Goal: Task Accomplishment & Management: Manage account settings

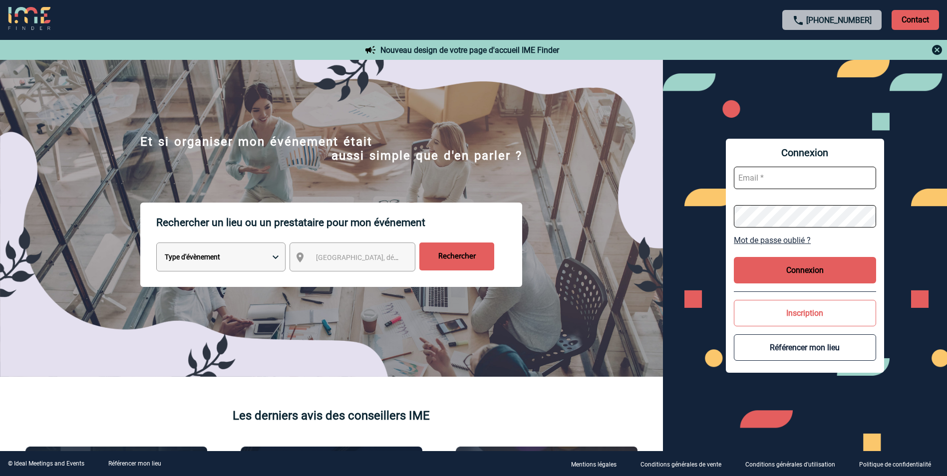
click at [749, 177] on input "text" at bounding box center [805, 178] width 142 height 22
type input "kathy.fabry@arkema.com"
click at [802, 266] on button "Connexion" at bounding box center [805, 270] width 142 height 26
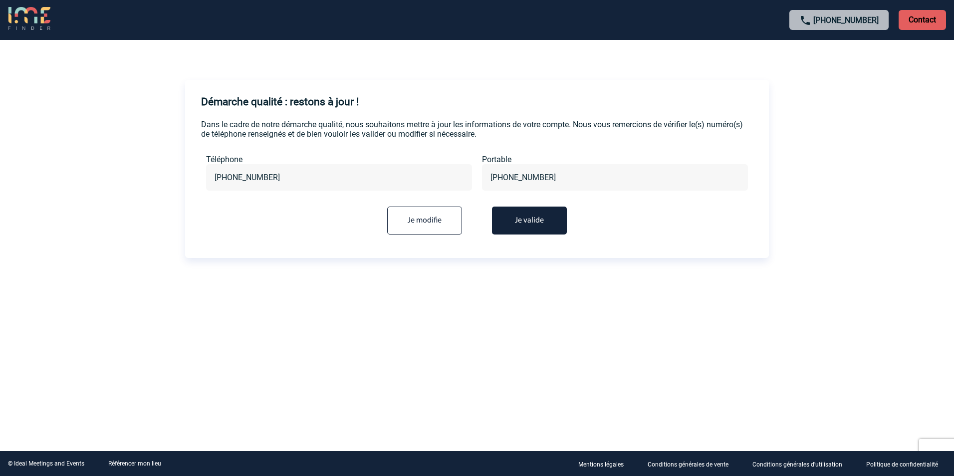
drag, startPoint x: 549, startPoint y: 177, endPoint x: 508, endPoint y: 177, distance: 41.4
click at [508, 177] on input "[PHONE_NUMBER]" at bounding box center [615, 177] width 254 height 14
type input "[PHONE_NUMBER]"
drag, startPoint x: 425, startPoint y: 220, endPoint x: 433, endPoint y: 221, distance: 8.5
click at [425, 220] on input "Je modifie" at bounding box center [424, 221] width 75 height 28
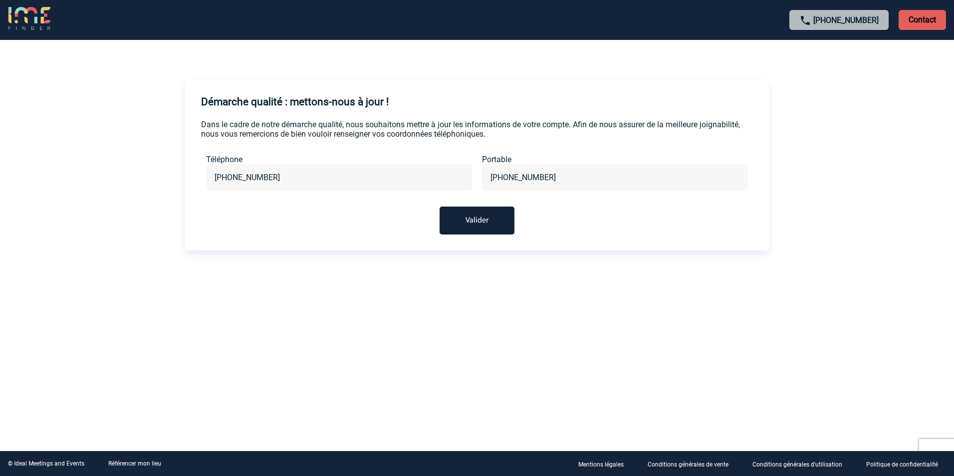
drag, startPoint x: 554, startPoint y: 172, endPoint x: 509, endPoint y: 174, distance: 45.5
click at [509, 174] on input "[PHONE_NUMBER]" at bounding box center [615, 177] width 254 height 14
type input "[PHONE_NUMBER]"
click at [477, 217] on button "Valider" at bounding box center [477, 221] width 75 height 28
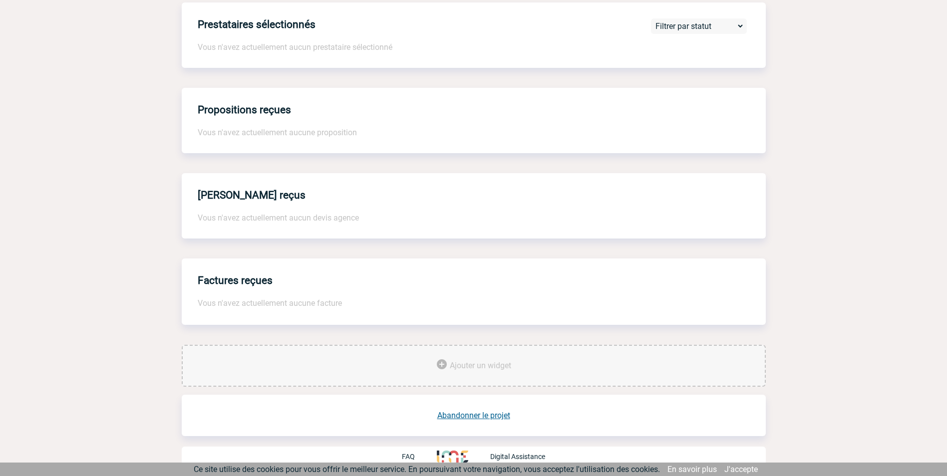
scroll to position [607, 0]
click at [474, 414] on link "Abandonner le projet" at bounding box center [473, 415] width 73 height 9
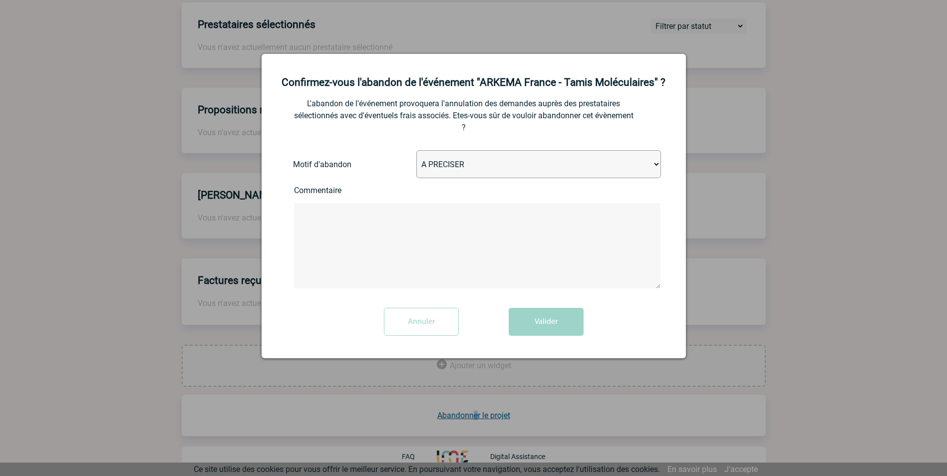
click at [655, 164] on select "A PRECISER Projet annulé Projet reporté Evénement organisé en interne A fait ap…" at bounding box center [538, 164] width 245 height 28
select select "ABANDON_PROJET_02"
click at [416, 151] on select "A PRECISER Projet annulé Projet reporté Evénement organisé en interne A fait ap…" at bounding box center [538, 164] width 245 height 28
click at [316, 211] on textarea at bounding box center [477, 245] width 366 height 85
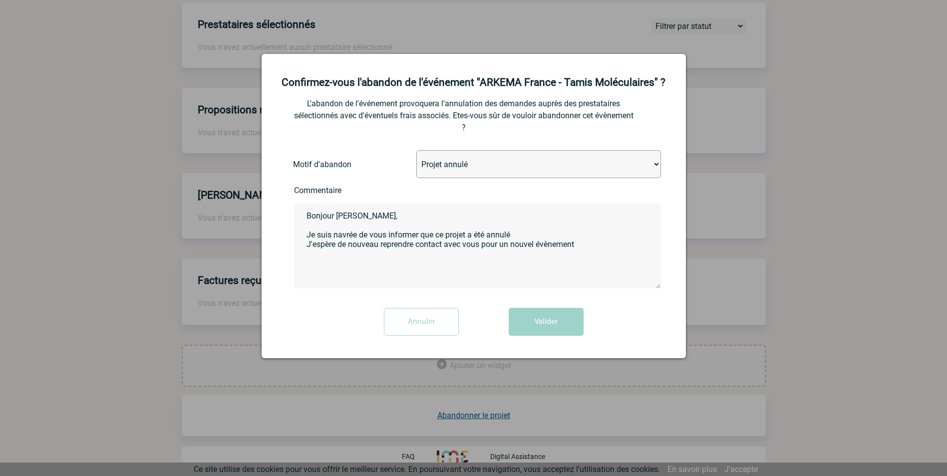
click at [509, 244] on textarea "Bonjour Estelle, Je suis navrée de vous informer que ce projet a été annulé J'e…" at bounding box center [477, 245] width 366 height 85
click at [609, 245] on textarea "Bonjour Estelle, Je suis navrée de vous informer que ce projet a été annulé J'e…" at bounding box center [477, 245] width 366 height 85
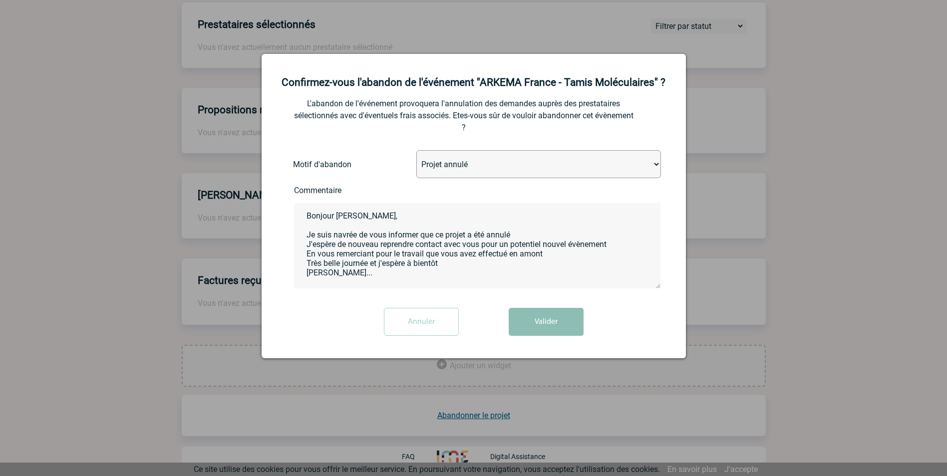
type textarea "Bonjour Estelle, Je suis navrée de vous informer que ce projet a été annulé J'e…"
click at [546, 317] on button "Valider" at bounding box center [546, 322] width 75 height 28
